Goal: Check status

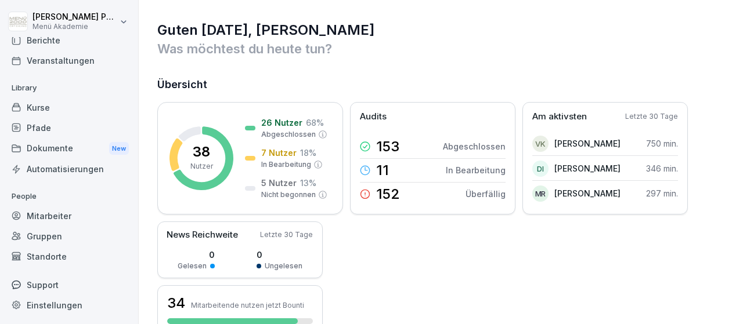
scroll to position [67, 0]
click at [74, 255] on div "Standorte" at bounding box center [69, 257] width 127 height 20
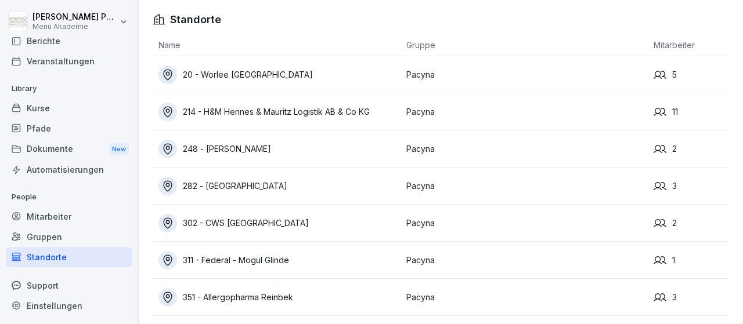
click at [247, 77] on div "20 - Worlee [GEOGRAPHIC_DATA]" at bounding box center [279, 75] width 242 height 19
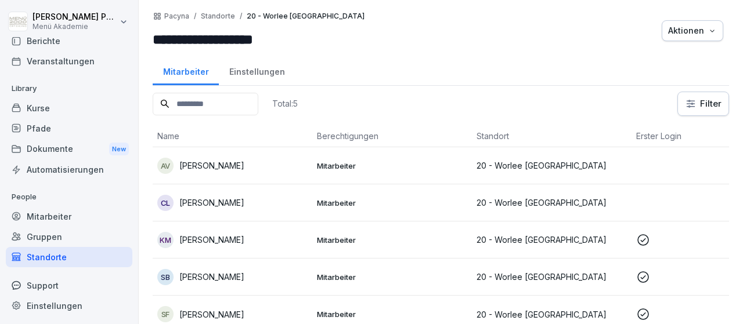
click at [364, 151] on td "Mitarbeiter" at bounding box center [392, 165] width 160 height 37
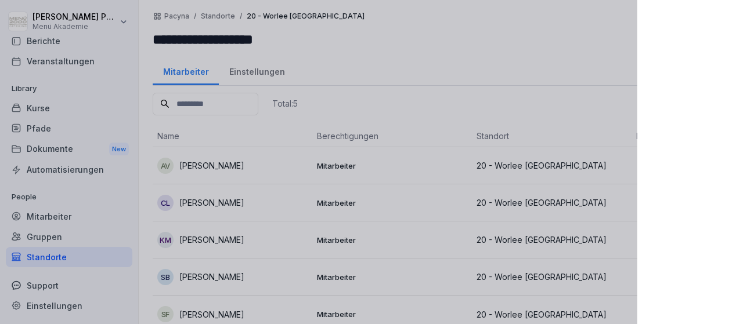
scroll to position [8, 0]
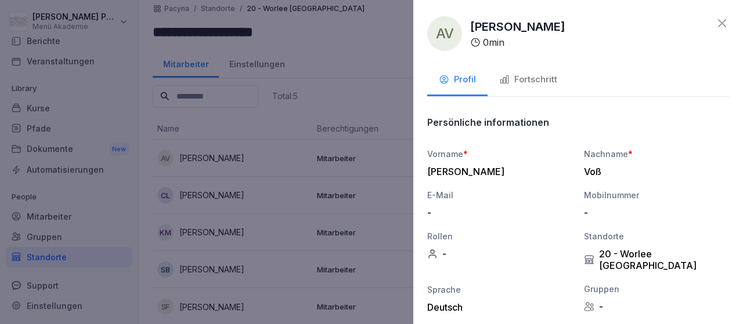
click at [720, 25] on icon at bounding box center [722, 23] width 8 height 8
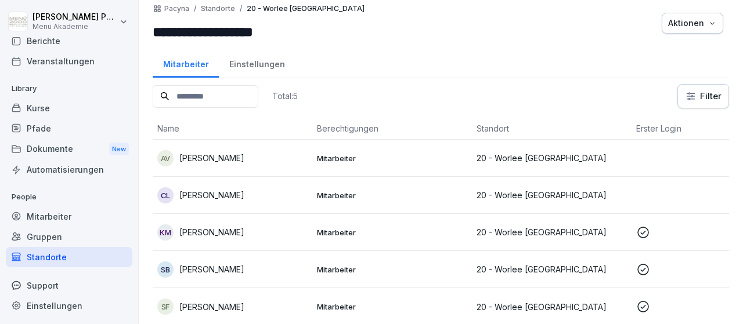
click at [576, 180] on td "20 - Worlee [GEOGRAPHIC_DATA]" at bounding box center [552, 195] width 160 height 37
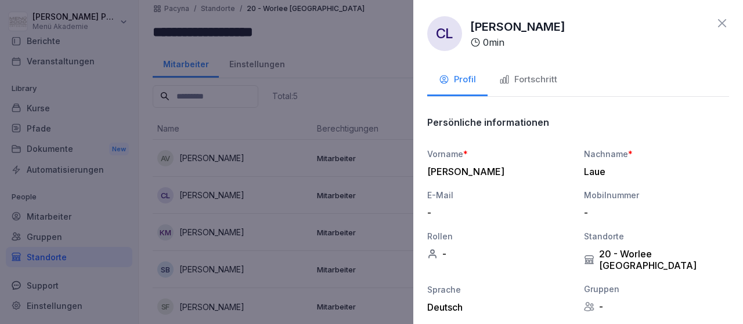
click at [378, 232] on div at bounding box center [371, 162] width 743 height 324
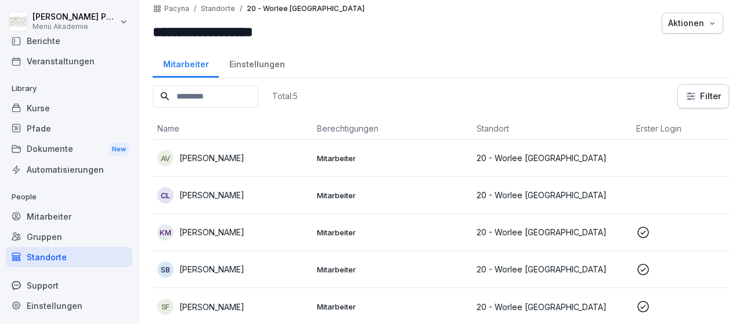
click at [555, 177] on td "20 - Worlee [GEOGRAPHIC_DATA]" at bounding box center [552, 195] width 160 height 37
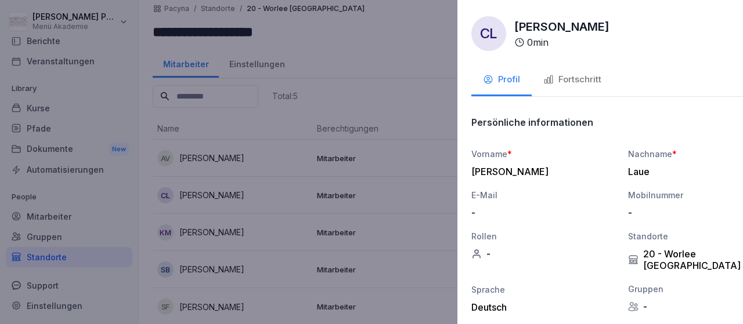
click at [68, 258] on div at bounding box center [371, 162] width 743 height 324
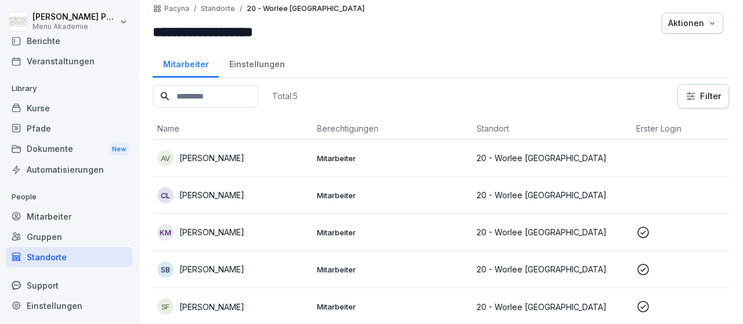
click at [59, 255] on div "Standorte" at bounding box center [69, 257] width 127 height 20
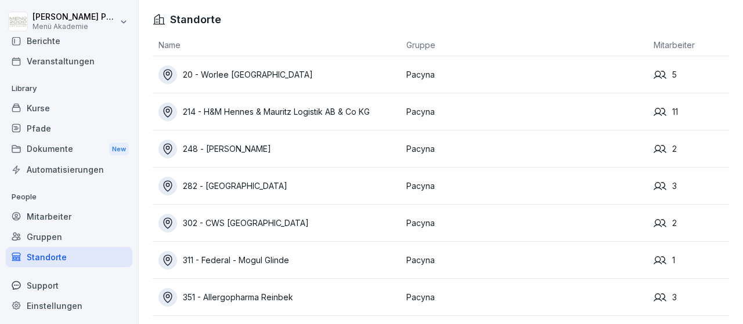
click at [234, 123] on td "214 - H&M Hennes & Mauritz Logistik AB & Co KG" at bounding box center [277, 111] width 248 height 37
click at [257, 114] on div "214 - H&M Hennes & Mauritz Logistik AB & Co KG" at bounding box center [279, 112] width 242 height 19
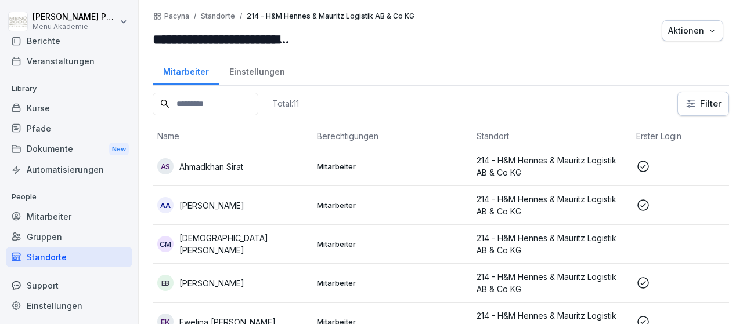
scroll to position [47, 0]
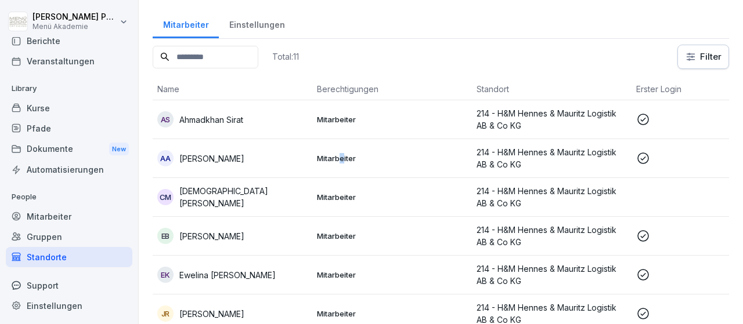
click at [341, 166] on td "Mitarbeiter" at bounding box center [392, 158] width 160 height 39
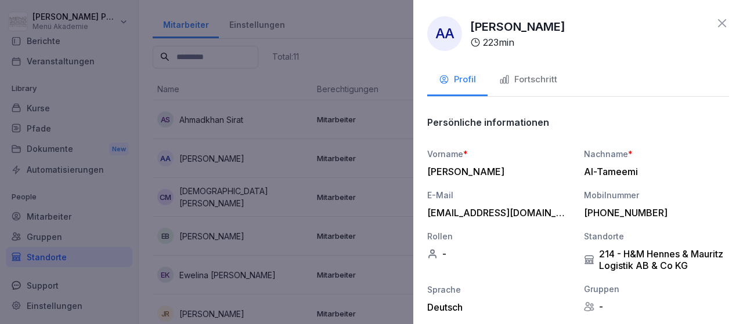
click at [555, 82] on div "Fortschritt" at bounding box center [528, 79] width 58 height 13
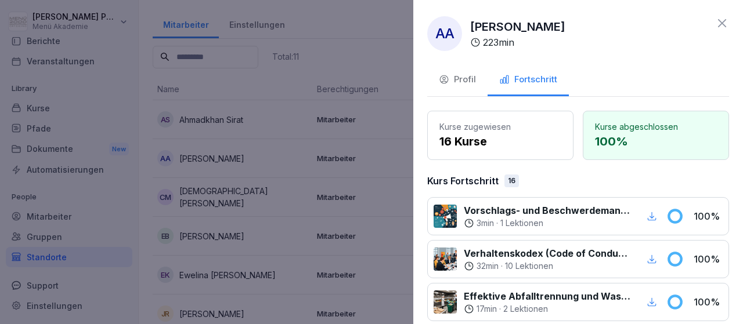
click at [727, 18] on icon at bounding box center [722, 23] width 14 height 14
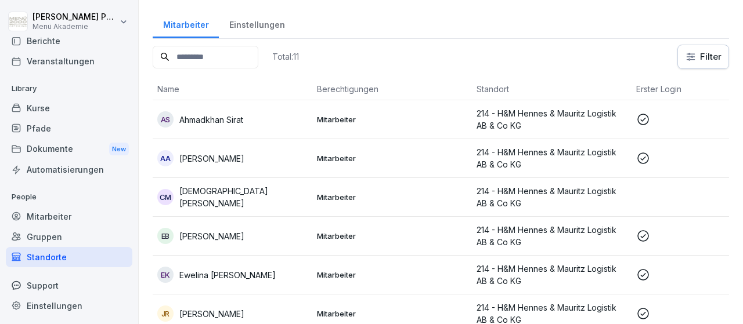
click at [225, 129] on td "AS [PERSON_NAME]" at bounding box center [233, 119] width 160 height 39
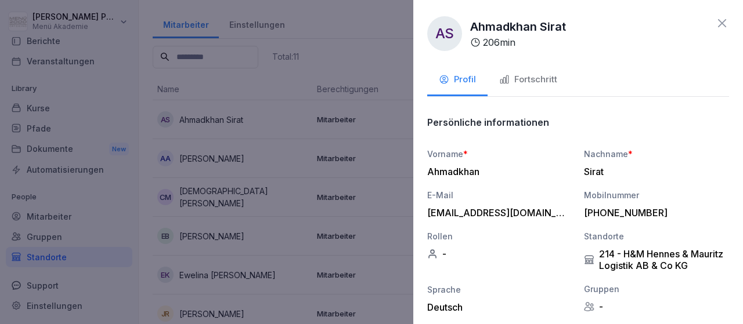
click at [538, 73] on button "Fortschritt" at bounding box center [527, 80] width 81 height 31
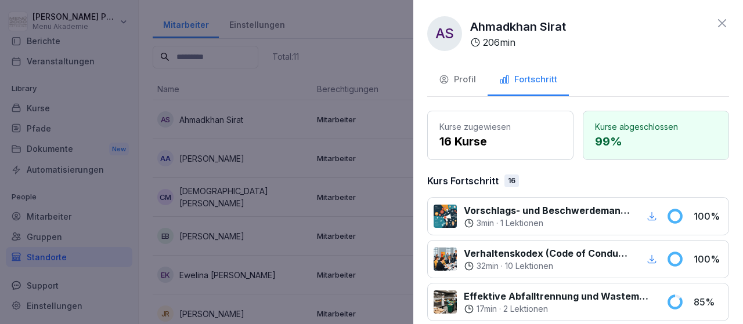
click at [726, 27] on icon at bounding box center [722, 23] width 14 height 14
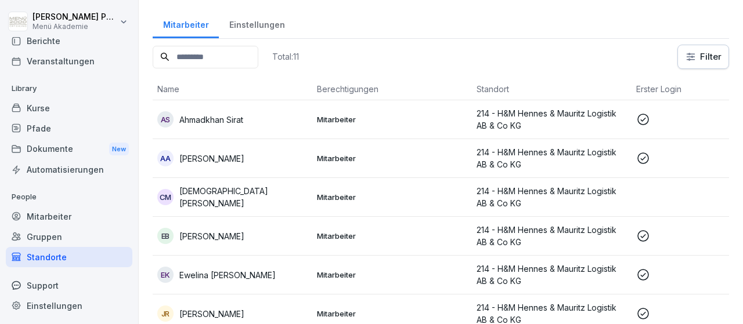
click at [244, 237] on p "[PERSON_NAME]" at bounding box center [211, 236] width 65 height 12
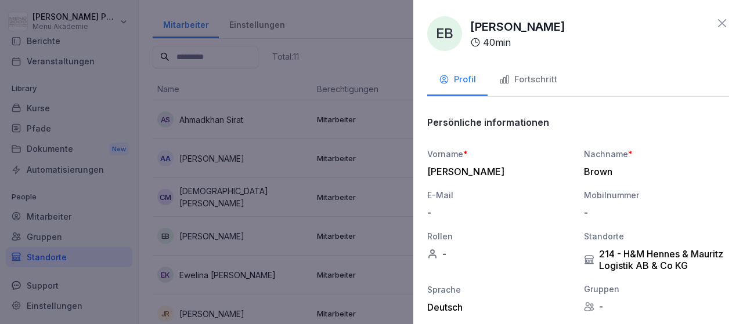
click at [544, 79] on div "Fortschritt" at bounding box center [528, 79] width 58 height 13
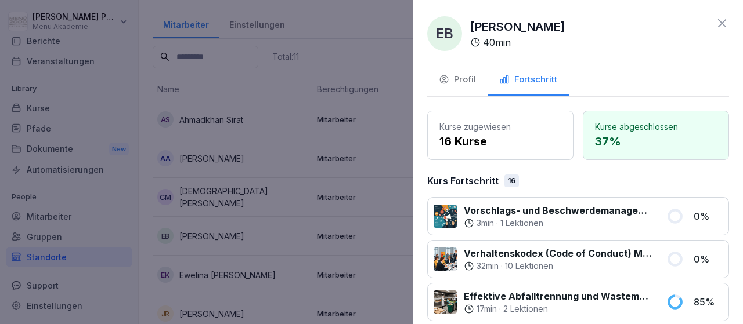
click at [716, 28] on icon at bounding box center [722, 23] width 14 height 14
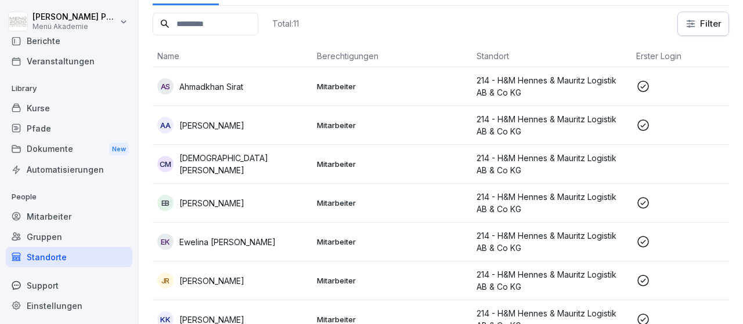
scroll to position [80, 0]
click at [256, 245] on p "Ewelina [PERSON_NAME]" at bounding box center [227, 242] width 96 height 12
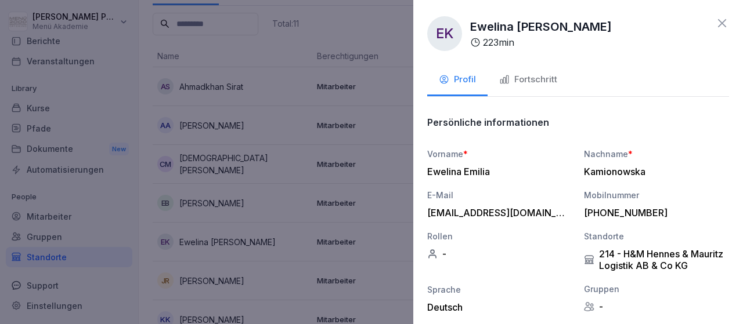
click at [538, 81] on div "Fortschritt" at bounding box center [528, 79] width 58 height 13
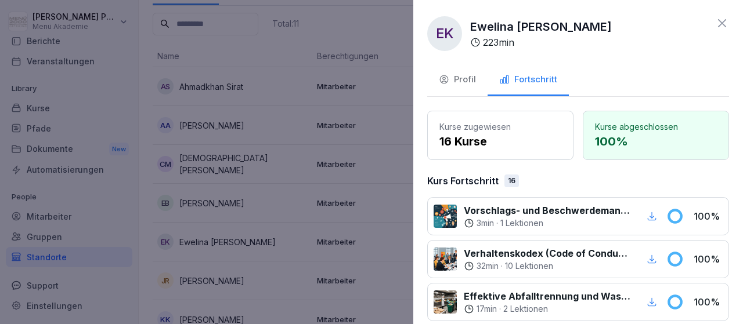
click at [722, 17] on icon at bounding box center [722, 23] width 14 height 14
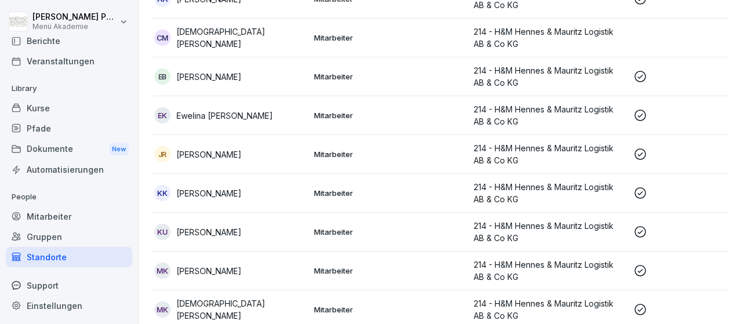
scroll to position [206, 0]
click at [186, 194] on p "[PERSON_NAME]" at bounding box center [208, 194] width 65 height 12
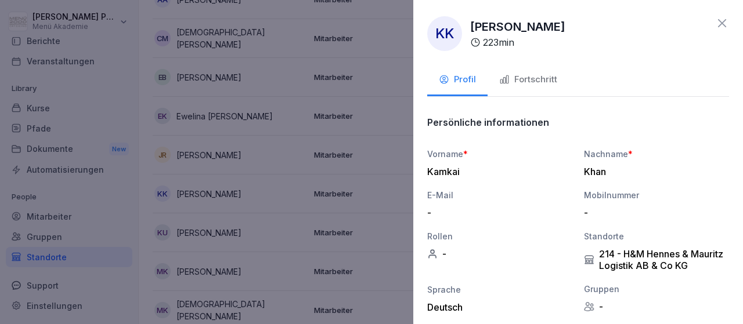
click at [536, 80] on div "Fortschritt" at bounding box center [528, 79] width 58 height 13
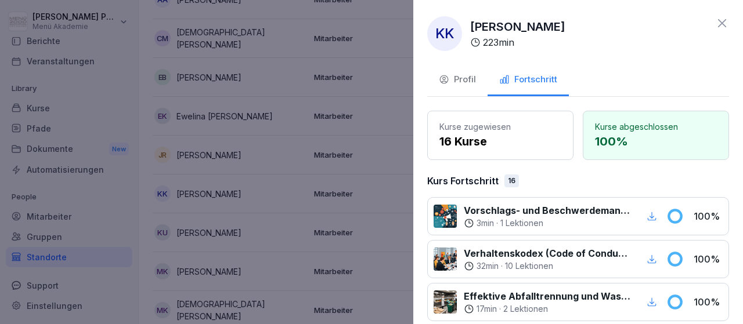
click at [727, 25] on icon at bounding box center [722, 23] width 14 height 14
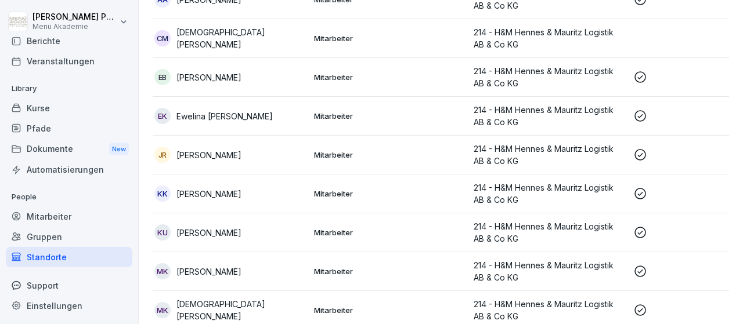
click at [238, 271] on div "MK [PERSON_NAME]" at bounding box center [229, 271] width 150 height 16
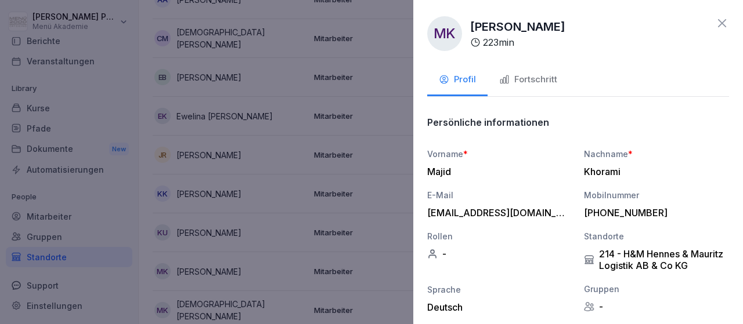
click at [521, 89] on button "Fortschritt" at bounding box center [527, 80] width 81 height 31
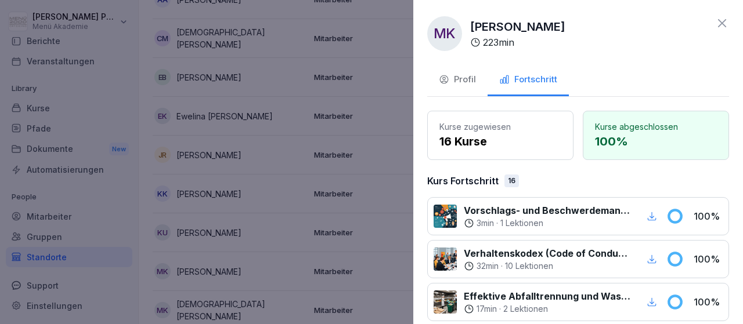
click at [728, 19] on icon at bounding box center [722, 23] width 14 height 14
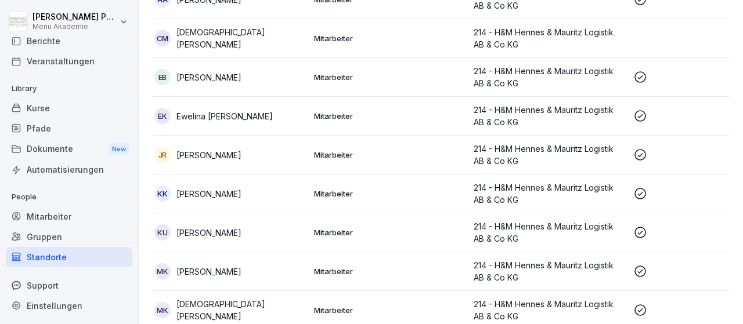
scroll to position [249, 0]
